Goal: Information Seeking & Learning: Find specific fact

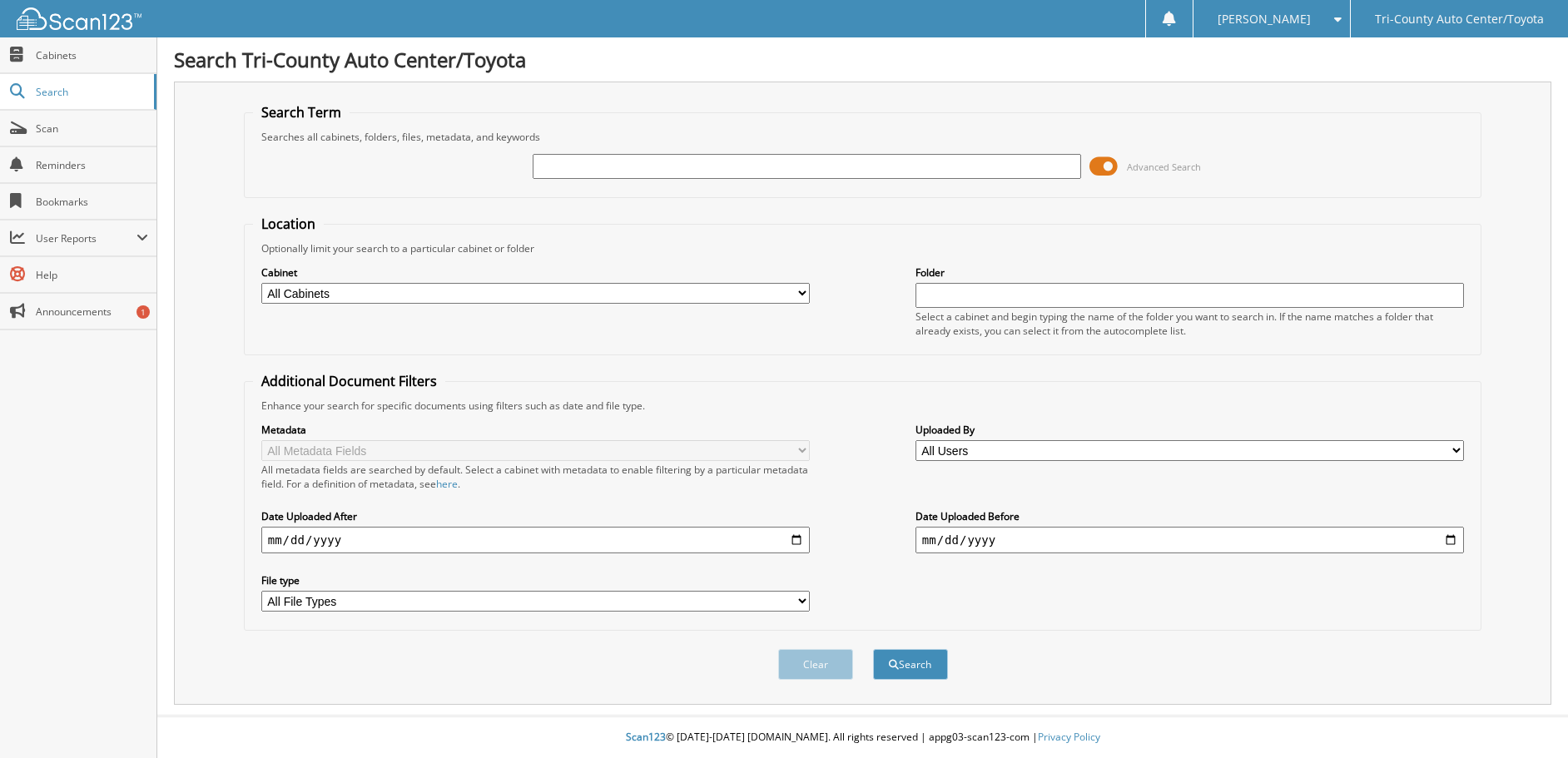
click at [546, 160] on input "text" at bounding box center [807, 167] width 548 height 25
type input "832000"
click at [873, 649] on button "Search" at bounding box center [910, 664] width 75 height 31
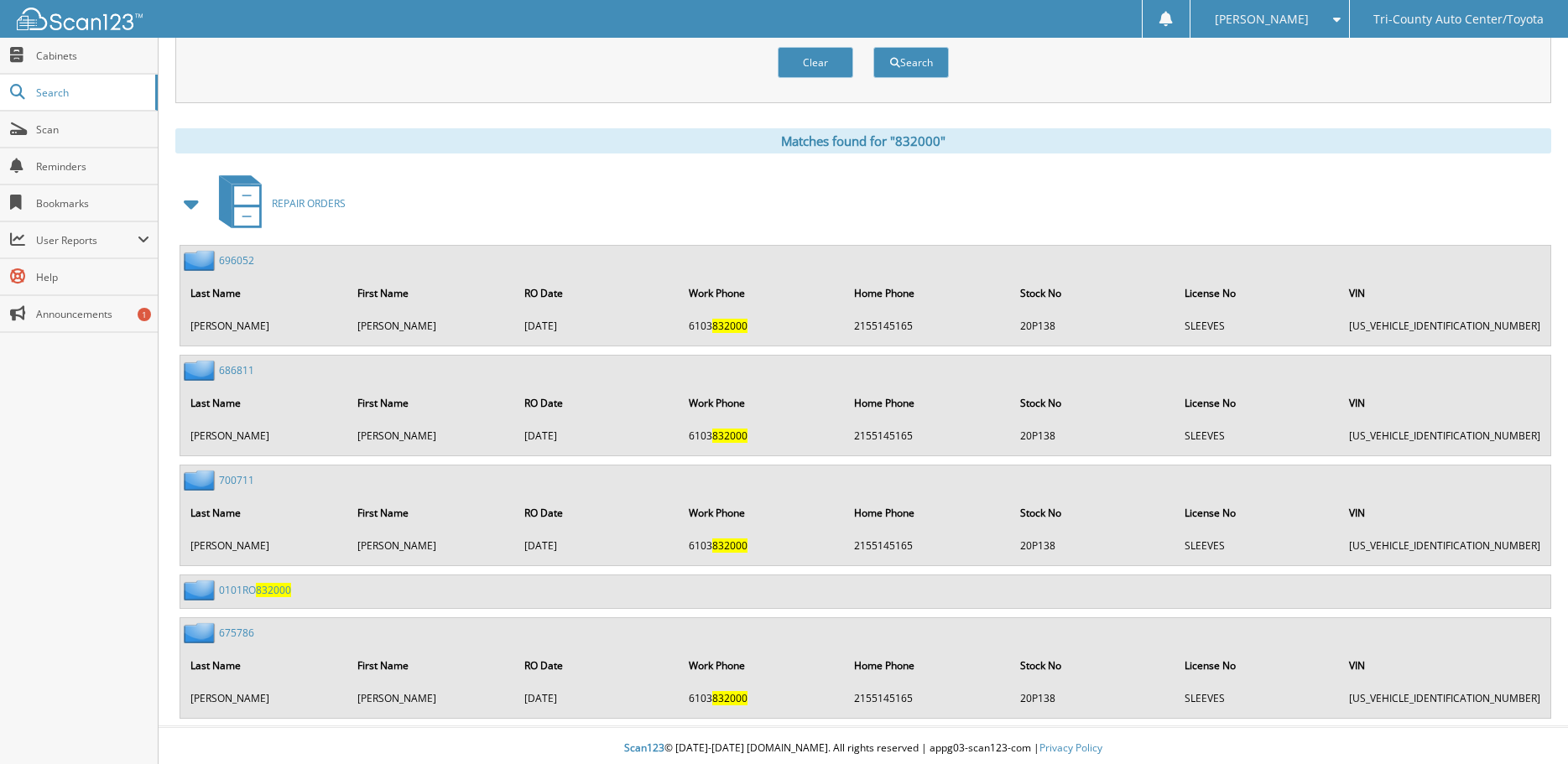
scroll to position [613, 0]
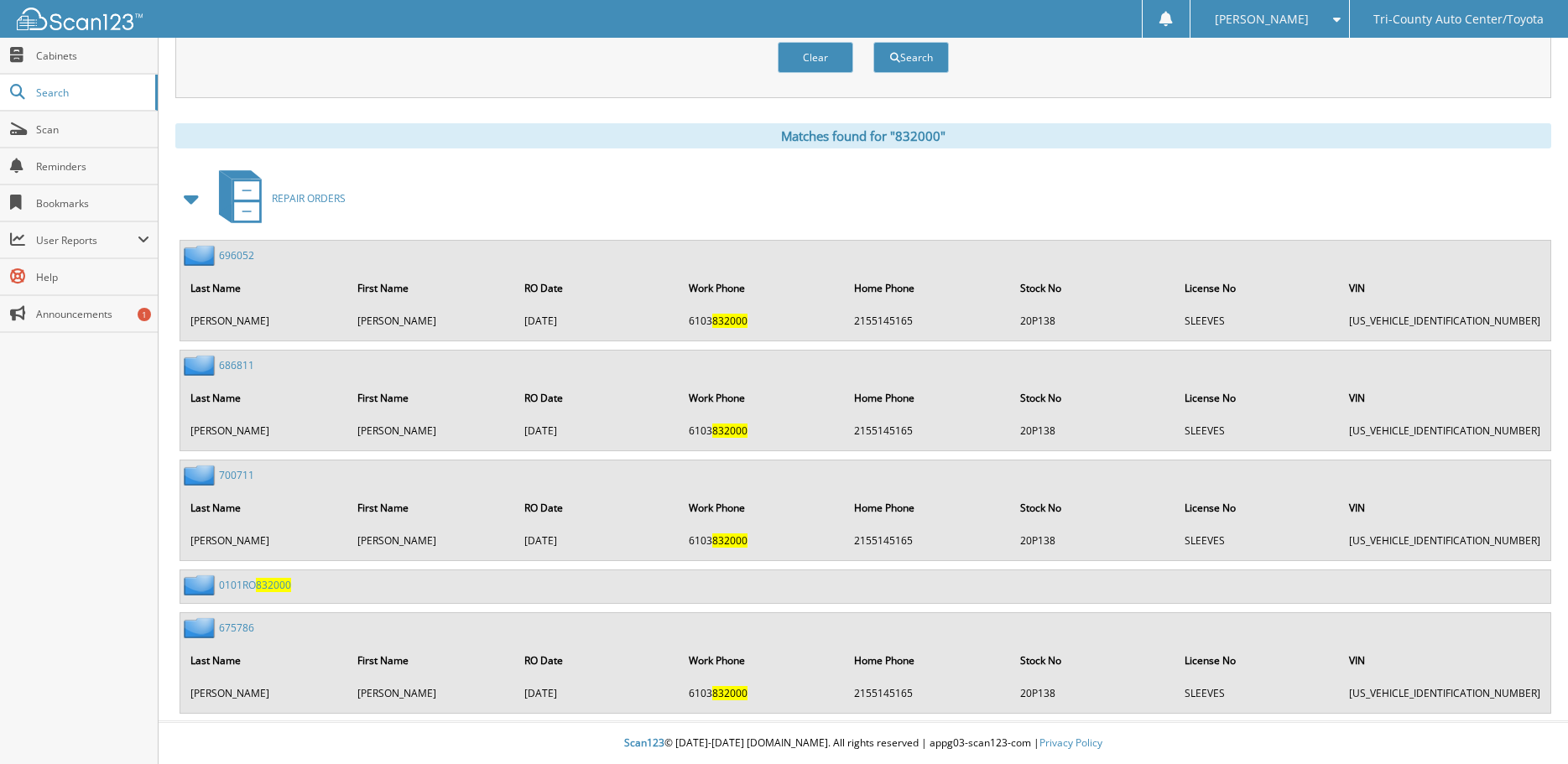
click at [268, 584] on span "832000" at bounding box center [273, 585] width 35 height 15
